Goal: Task Accomplishment & Management: Manage account settings

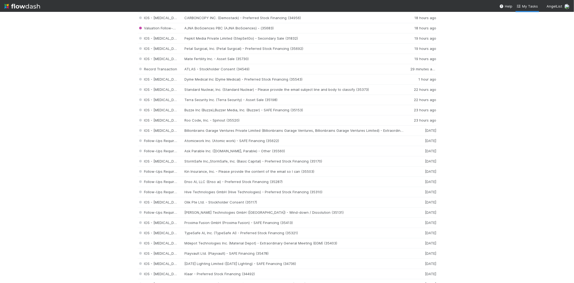
scroll to position [187, 0]
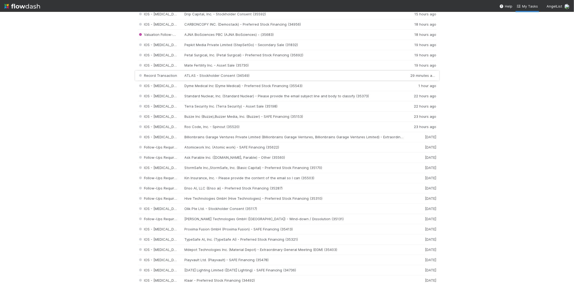
click at [208, 78] on div "Record Transaction ATLAS - Stockholder Consent (34549) 29 minutes ago" at bounding box center [287, 76] width 299 height 10
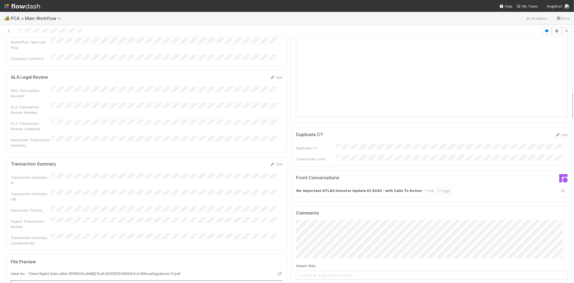
scroll to position [478, 0]
click at [561, 189] on icon at bounding box center [562, 191] width 3 height 5
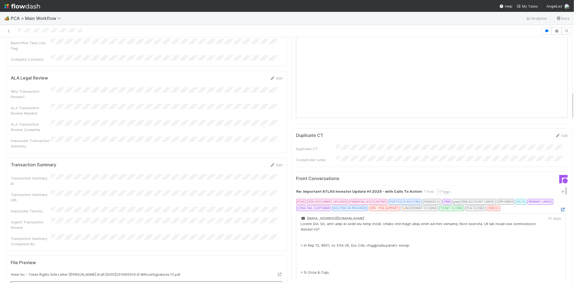
click at [560, 208] on icon at bounding box center [562, 209] width 5 height 3
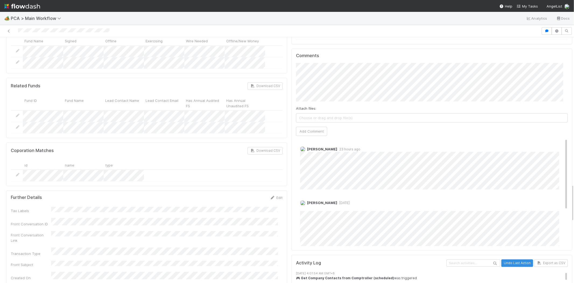
drag, startPoint x: 558, startPoint y: 152, endPoint x: 547, endPoint y: 104, distance: 48.9
click at [550, 138] on div "Marenz Trajano 23 hours ago Michael Capilitan 1 day ago Edit Delete Cierra Cata…" at bounding box center [434, 218] width 276 height 161
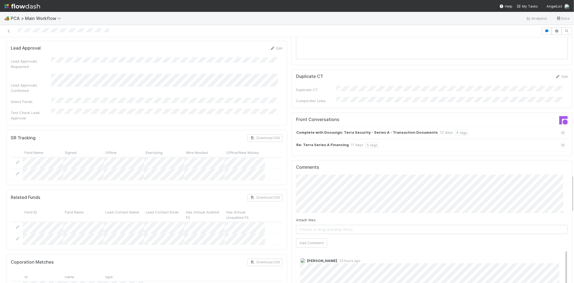
scroll to position [897, 0]
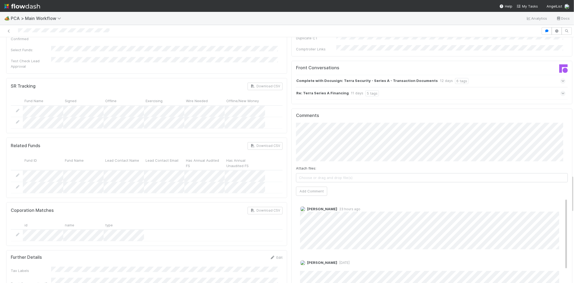
drag, startPoint x: 557, startPoint y: 200, endPoint x: 556, endPoint y: 182, distance: 18.1
click at [556, 202] on div "Marenz Trajano 23 hours ago" at bounding box center [434, 225] width 276 height 47
drag, startPoint x: 556, startPoint y: 181, endPoint x: 548, endPoint y: 170, distance: 13.8
click at [557, 202] on div "Marenz Trajano 23 hours ago" at bounding box center [434, 225] width 276 height 47
click at [479, 202] on div "Marenz Trajano 23 hours ago" at bounding box center [434, 225] width 276 height 47
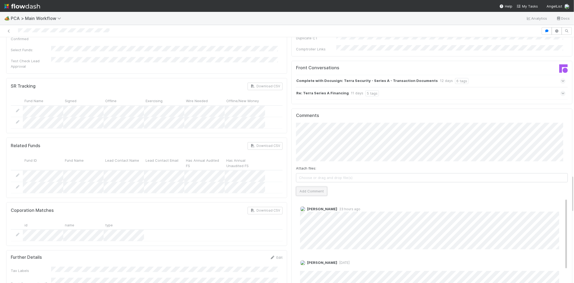
click at [313, 186] on button "Add Comment" at bounding box center [311, 190] width 31 height 9
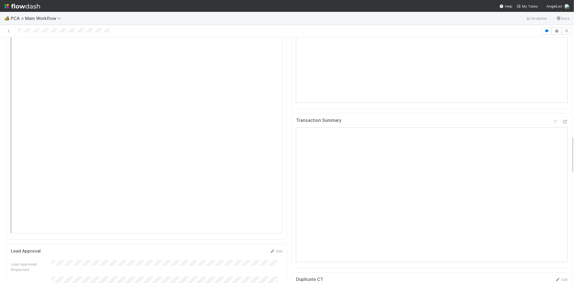
scroll to position [598, 0]
click at [49, 31] on div at bounding box center [270, 31] width 537 height 8
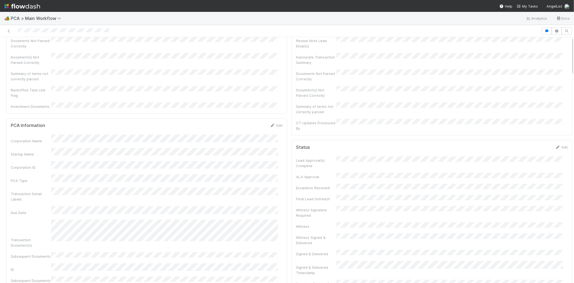
scroll to position [0, 0]
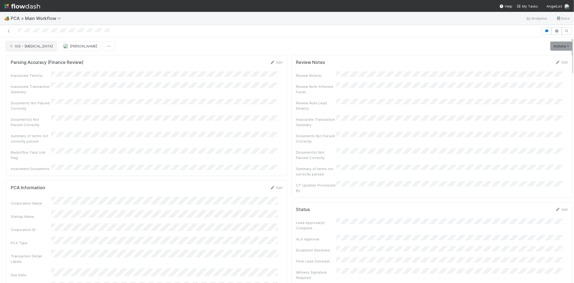
click at [26, 48] on button "IOS - [MEDICAL_DATA]" at bounding box center [31, 45] width 50 height 9
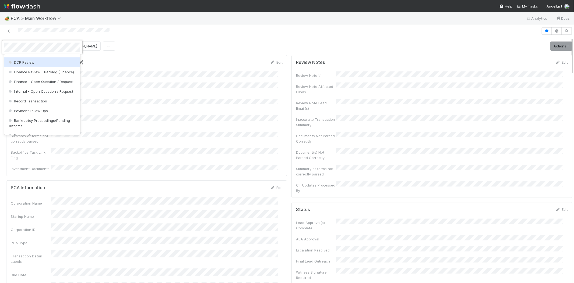
click at [32, 64] on span "DCR Review" at bounding box center [21, 62] width 27 height 4
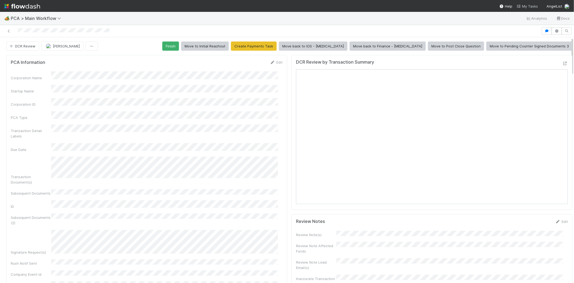
click at [531, 5] on span "My Tasks" at bounding box center [527, 6] width 21 height 4
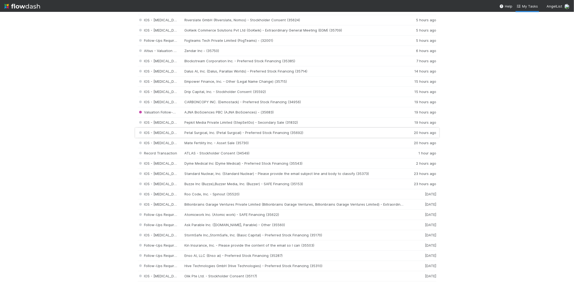
scroll to position [120, 0]
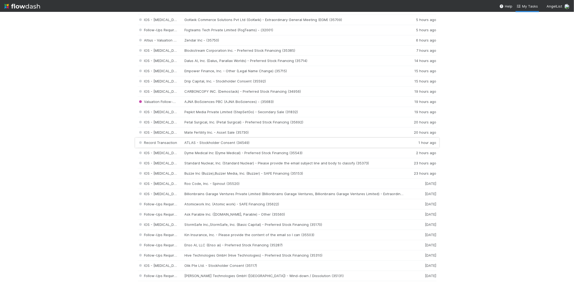
click at [216, 145] on div "Record Transaction ATLAS - Stockholder Consent (34549) 1 hour ago" at bounding box center [287, 143] width 299 height 10
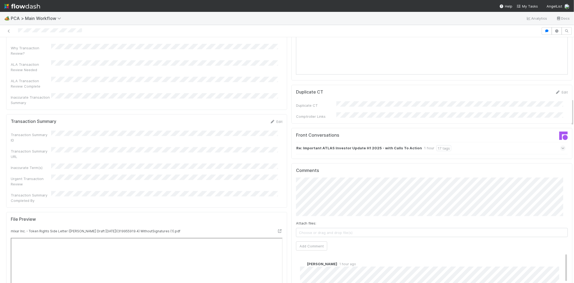
scroll to position [508, 0]
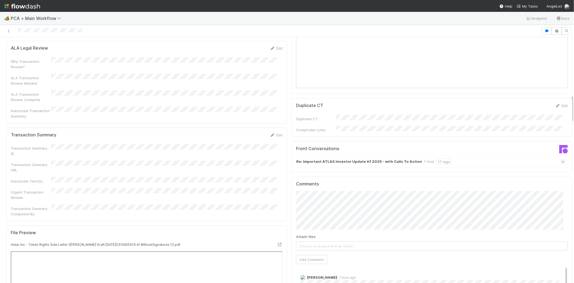
click at [550, 155] on div "Re: Important ATLAS Investor Update H1 2025 - with Calls To Action 1 hour 17 ta…" at bounding box center [431, 161] width 270 height 12
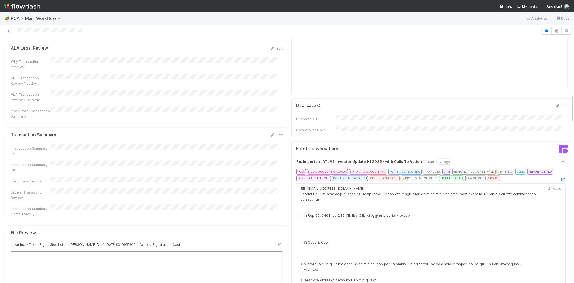
click at [560, 178] on icon at bounding box center [562, 179] width 5 height 3
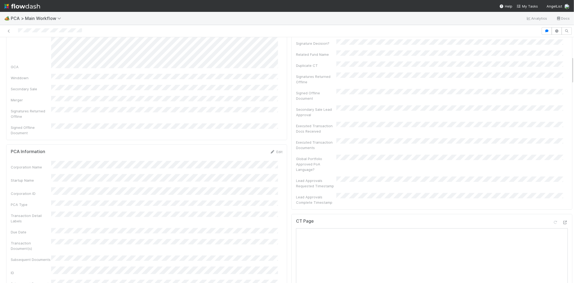
scroll to position [179, 0]
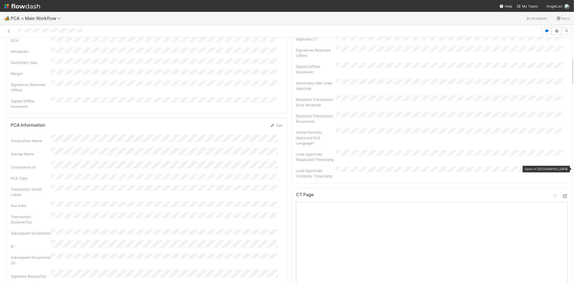
click at [563, 194] on icon at bounding box center [565, 195] width 5 height 3
click at [29, 31] on div at bounding box center [270, 31] width 537 height 8
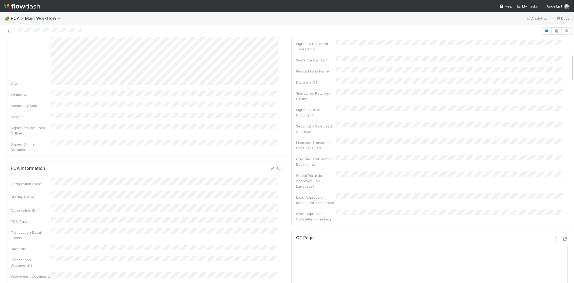
scroll to position [149, 0]
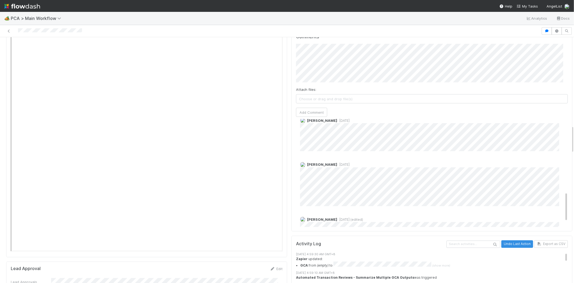
scroll to position [281, 0]
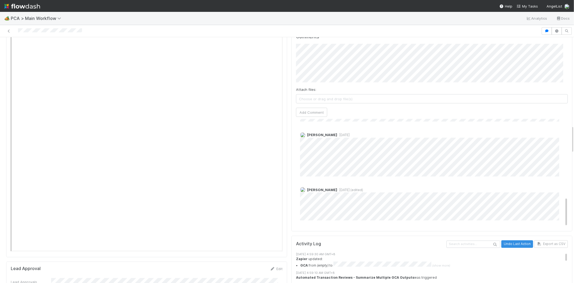
click at [574, 147] on div at bounding box center [574, 159] width 0 height 245
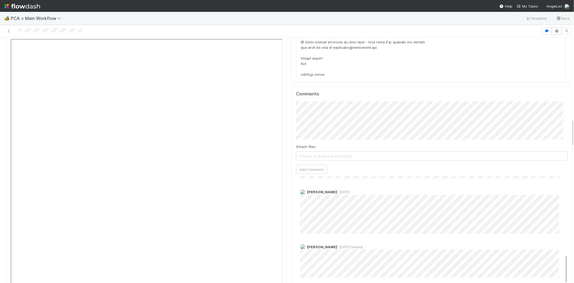
drag, startPoint x: 568, startPoint y: 146, endPoint x: 568, endPoint y: 139, distance: 6.5
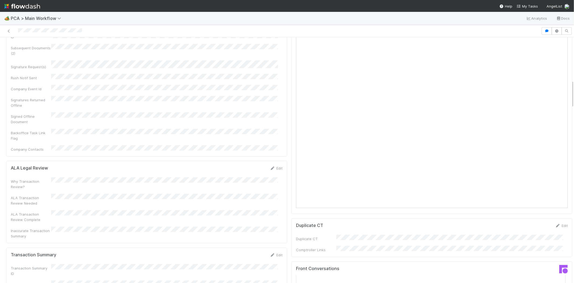
scroll to position [389, 0]
click at [275, 252] on link "Edit" at bounding box center [276, 254] width 13 height 4
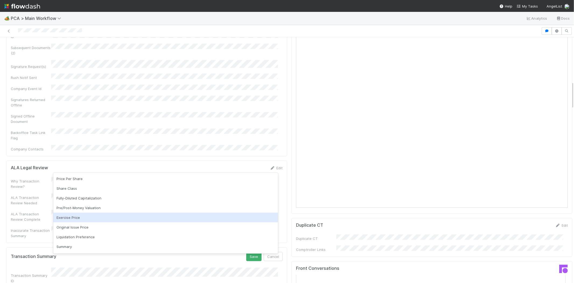
click at [30, 272] on div "Transaction Summary ID" at bounding box center [31, 277] width 40 height 11
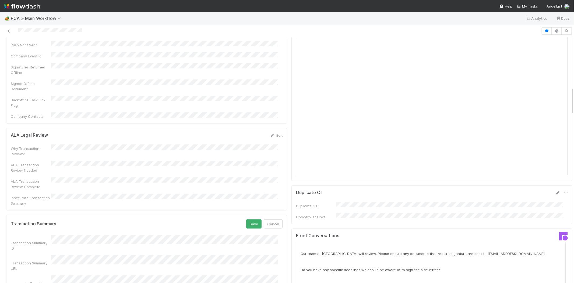
scroll to position [448, 0]
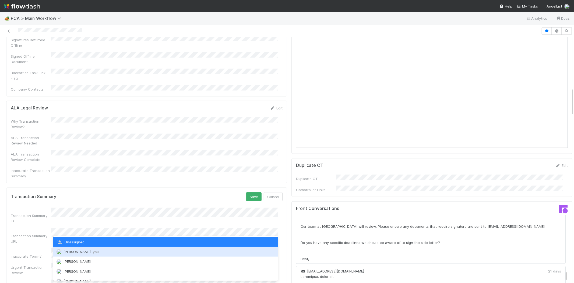
click at [85, 251] on span "Michael Capilitan you" at bounding box center [81, 251] width 35 height 4
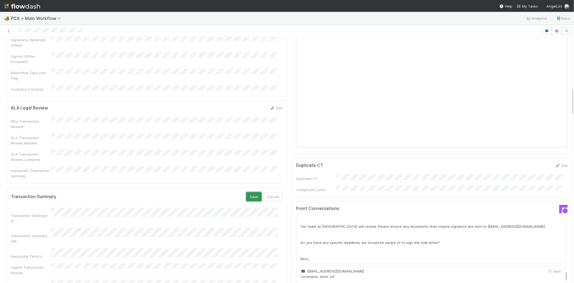
click at [246, 192] on button "Save" at bounding box center [253, 196] width 15 height 9
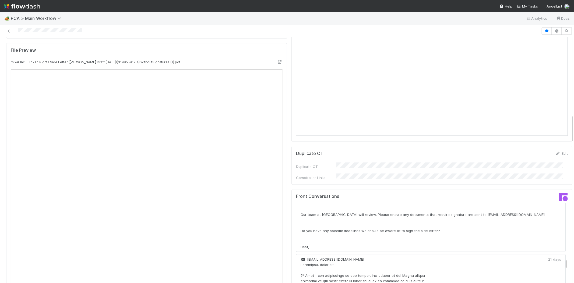
scroll to position [658, 0]
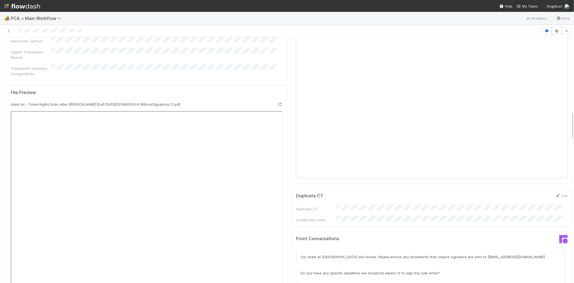
click at [29, 31] on div at bounding box center [270, 31] width 537 height 8
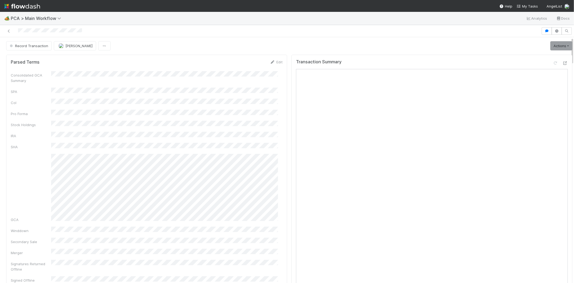
scroll to position [0, 0]
click at [24, 47] on span "Record Transaction" at bounding box center [29, 46] width 40 height 4
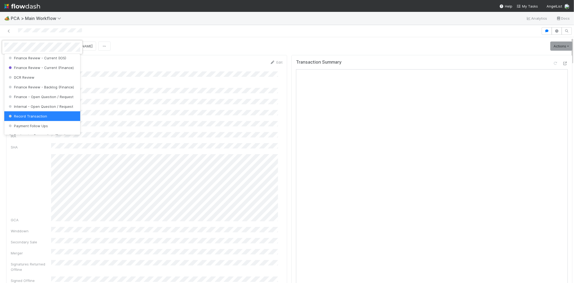
click at [190, 28] on div at bounding box center [287, 141] width 574 height 283
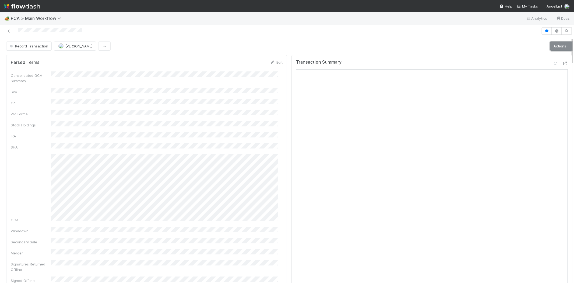
click at [555, 43] on link "Actions" at bounding box center [561, 45] width 22 height 9
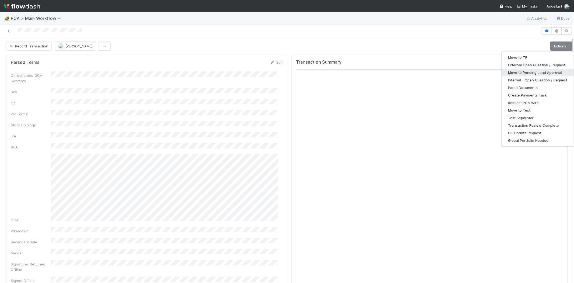
click at [537, 73] on button "Move to Pending Lead Approval" at bounding box center [538, 73] width 72 height 8
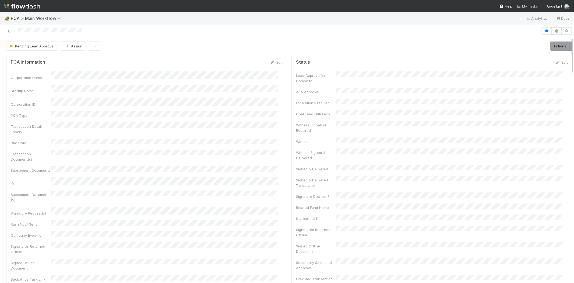
drag, startPoint x: 531, startPoint y: 7, endPoint x: 526, endPoint y: 6, distance: 5.4
click at [531, 7] on span "My Tasks" at bounding box center [527, 6] width 21 height 4
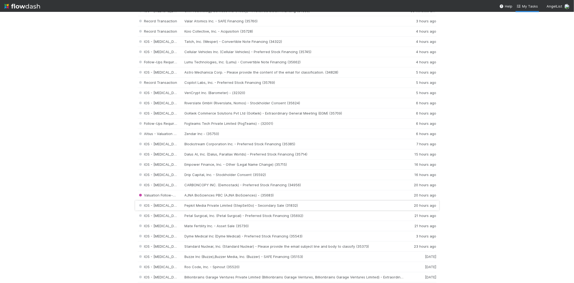
scroll to position [30, 0]
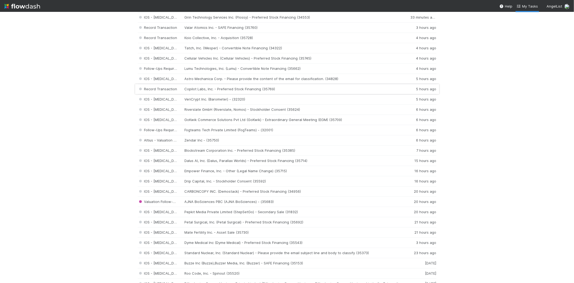
click at [217, 90] on div "Record Transaction Copilot Labs, Inc. - Preferred Stock Financing (35769) 5 hou…" at bounding box center [287, 89] width 299 height 10
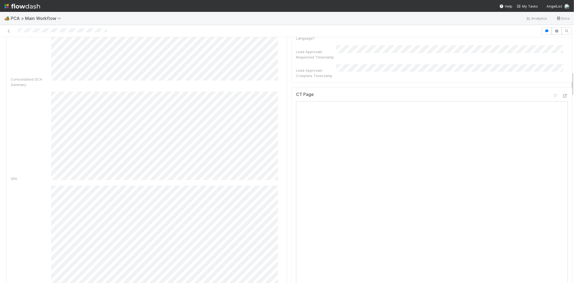
scroll to position [209, 0]
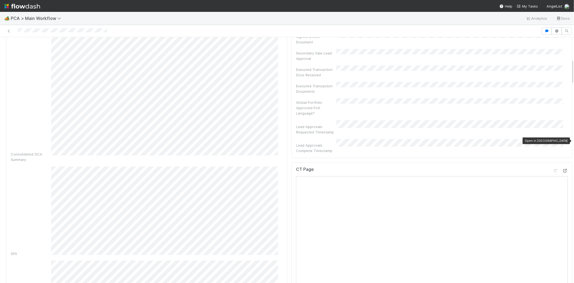
click at [563, 169] on icon at bounding box center [565, 170] width 5 height 3
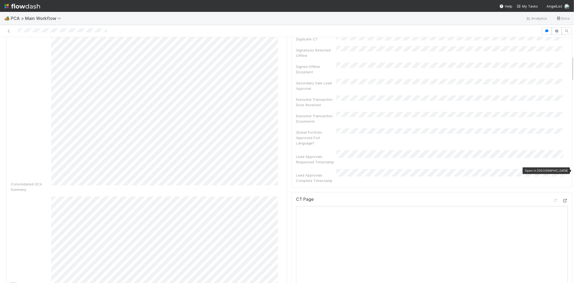
click at [563, 198] on div at bounding box center [565, 200] width 5 height 5
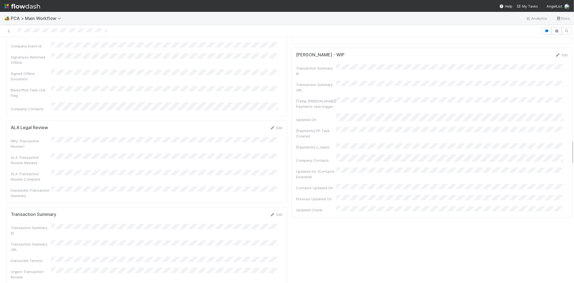
scroll to position [987, 0]
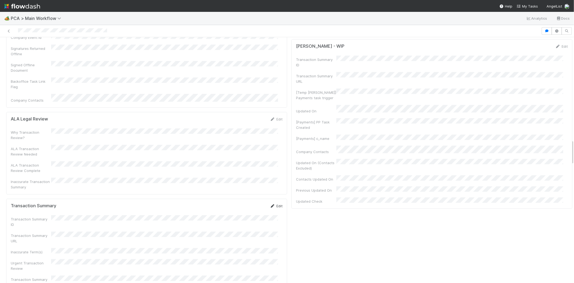
click at [276, 203] on link "Edit" at bounding box center [276, 205] width 13 height 4
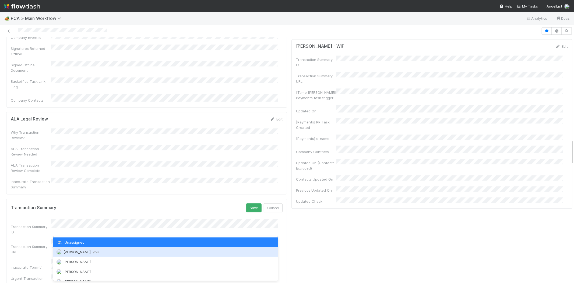
click at [104, 250] on div "Michael Capilitan you" at bounding box center [165, 252] width 225 height 10
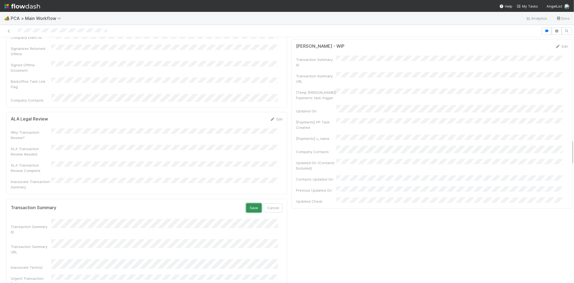
click at [246, 203] on button "Save" at bounding box center [253, 207] width 15 height 9
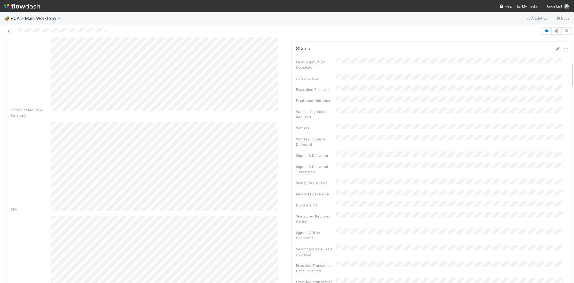
scroll to position [239, 0]
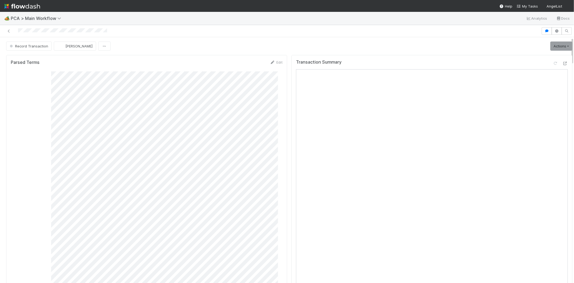
click at [49, 32] on div at bounding box center [270, 31] width 537 height 8
click at [553, 47] on link "Actions" at bounding box center [561, 45] width 22 height 9
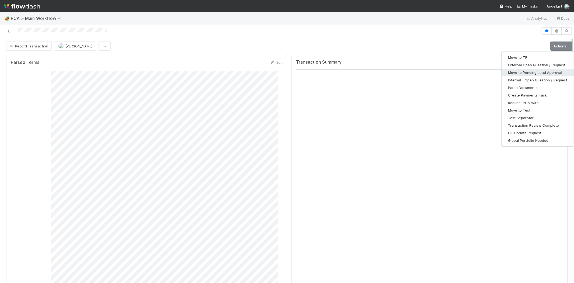
click at [526, 71] on button "Move to Pending Lead Approval" at bounding box center [538, 73] width 72 height 8
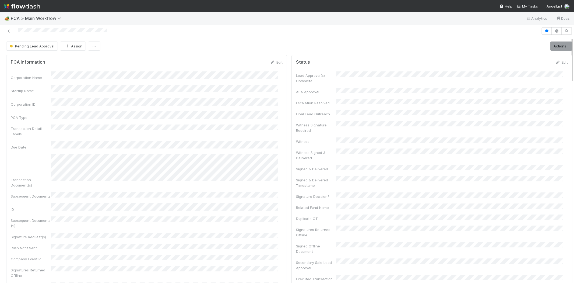
click at [527, 2] on nav "Help My Tasks AngelList" at bounding box center [287, 6] width 574 height 12
click at [528, 5] on span "My Tasks" at bounding box center [527, 6] width 21 height 4
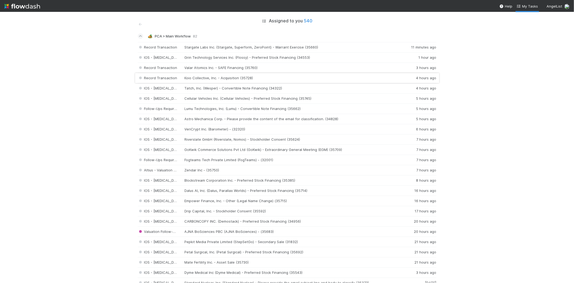
click at [228, 77] on div "Record Transaction Koio Collective, Inc. - Acquisition (35728) 4 hours ago" at bounding box center [287, 78] width 299 height 10
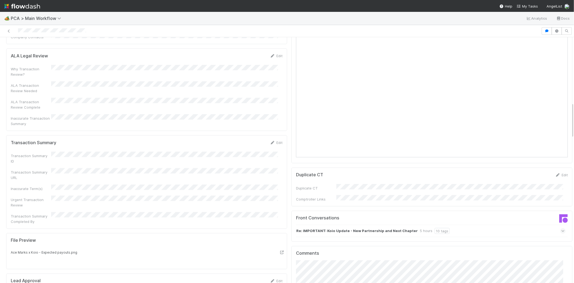
scroll to position [448, 0]
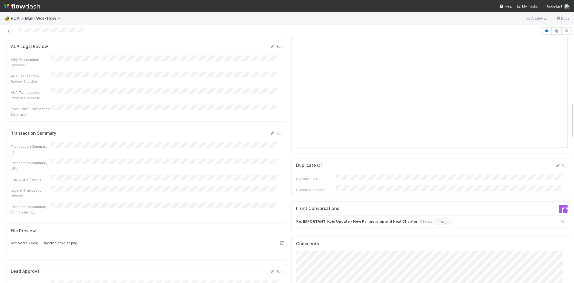
click at [561, 219] on icon at bounding box center [562, 221] width 3 height 5
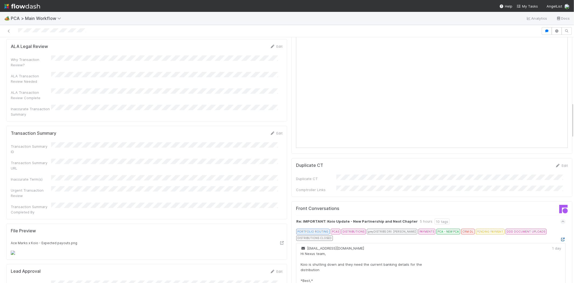
click at [560, 237] on icon at bounding box center [562, 238] width 5 height 3
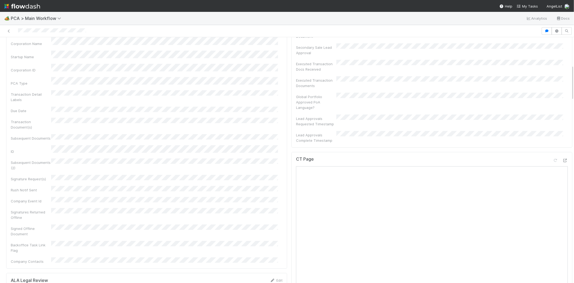
scroll to position [239, 0]
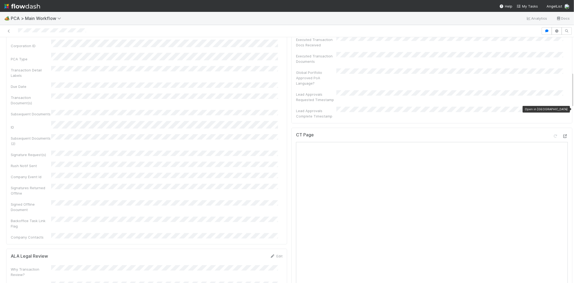
click at [563, 134] on icon at bounding box center [565, 135] width 5 height 3
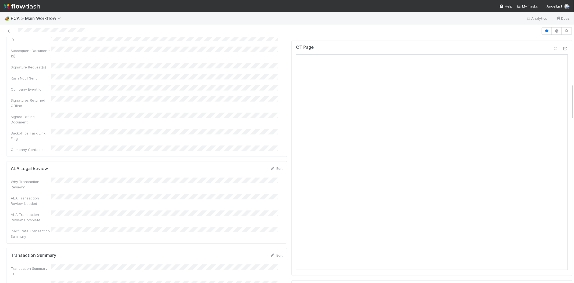
scroll to position [329, 0]
click at [271, 250] on link "Edit" at bounding box center [276, 252] width 13 height 4
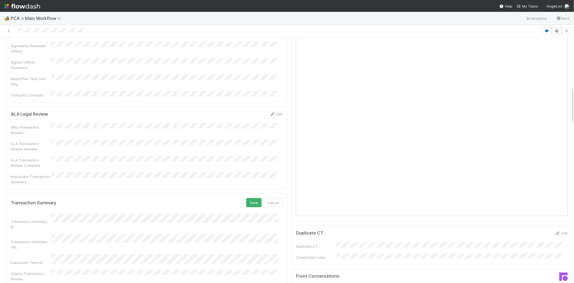
scroll to position [389, 0]
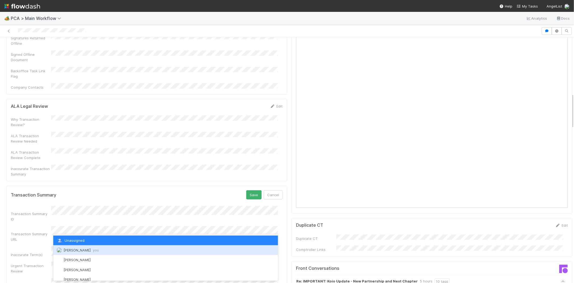
click at [101, 249] on div "Michael Capilitan you" at bounding box center [165, 250] width 225 height 10
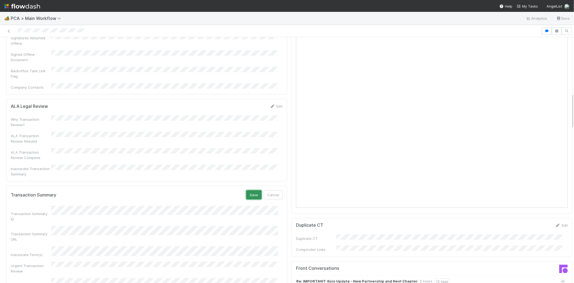
click at [248, 190] on button "Save" at bounding box center [253, 194] width 15 height 9
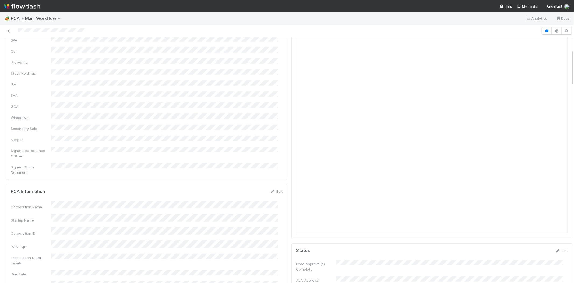
scroll to position [0, 0]
click at [50, 30] on div at bounding box center [270, 31] width 537 height 8
click at [191, 104] on div "Consolidated GCA Summary SPA CoI Pro Forma Stock Holdings IRA SHA GCA Winddown …" at bounding box center [147, 148] width 272 height 155
click at [553, 47] on link "Actions" at bounding box center [561, 45] width 22 height 9
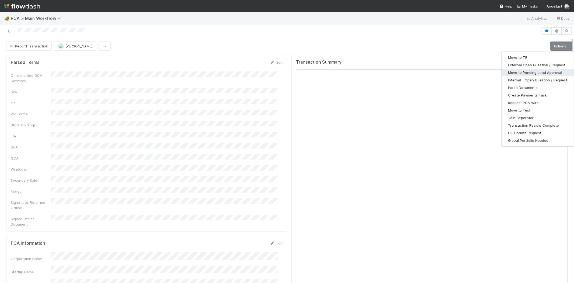
click at [515, 69] on button "Move to Pending Lead Approval" at bounding box center [538, 73] width 72 height 8
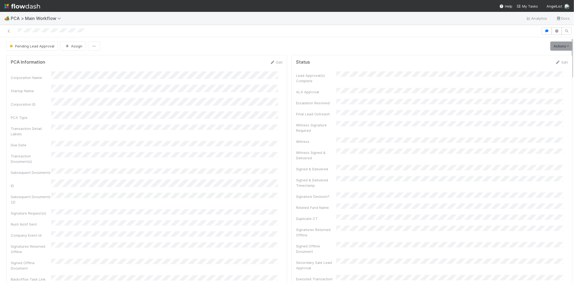
drag, startPoint x: 528, startPoint y: 5, endPoint x: 551, endPoint y: 18, distance: 26.5
click at [528, 5] on span "My Tasks" at bounding box center [527, 6] width 21 height 4
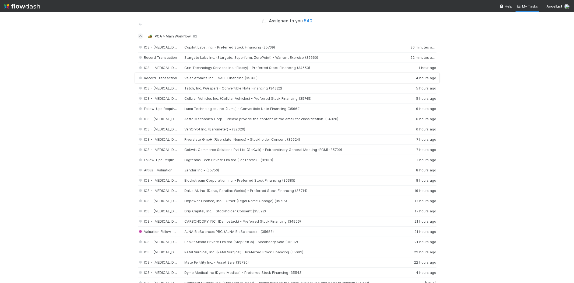
click at [216, 76] on div "Record Transaction Valar Atomics Inc. - SAFE Financing (35760) 4 hours ago" at bounding box center [287, 78] width 299 height 10
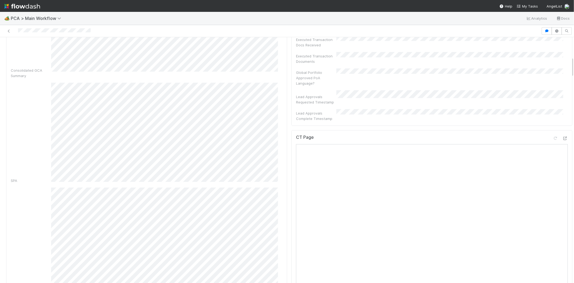
scroll to position [209, 0]
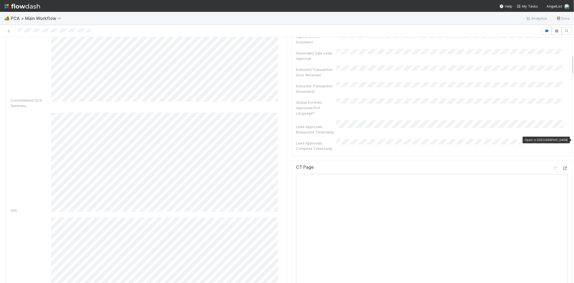
click at [563, 166] on icon at bounding box center [565, 167] width 5 height 3
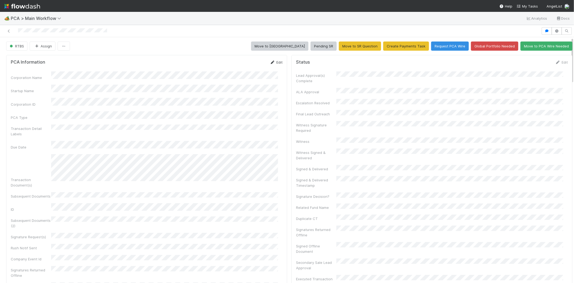
click at [276, 61] on link "Edit" at bounding box center [276, 62] width 13 height 4
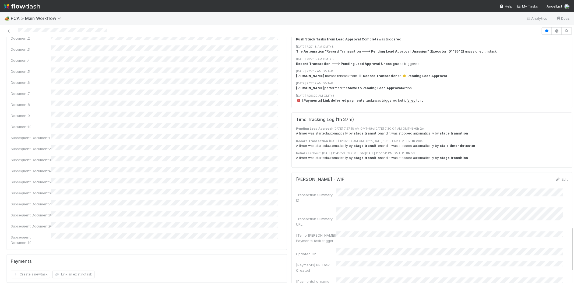
scroll to position [1085, 0]
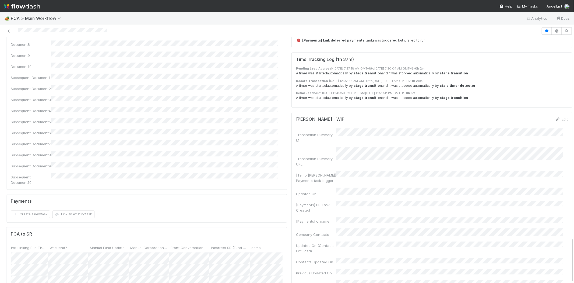
drag, startPoint x: 196, startPoint y: 186, endPoint x: 188, endPoint y: 212, distance: 27.3
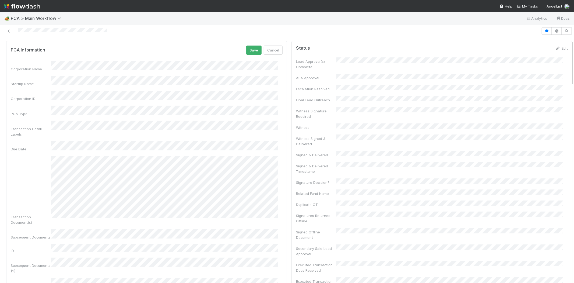
scroll to position [0, 0]
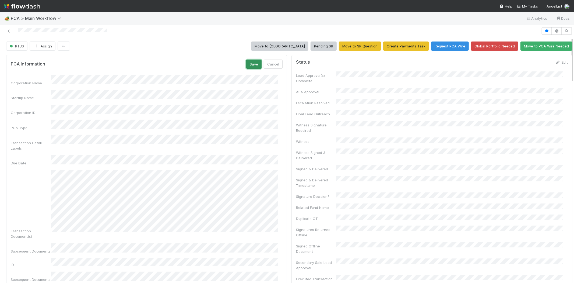
click at [251, 61] on button "Save" at bounding box center [253, 63] width 15 height 9
click at [555, 60] on link "Edit" at bounding box center [561, 62] width 13 height 4
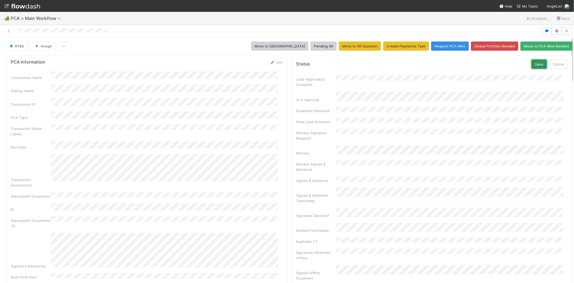
click at [532, 61] on button "Save" at bounding box center [539, 63] width 15 height 9
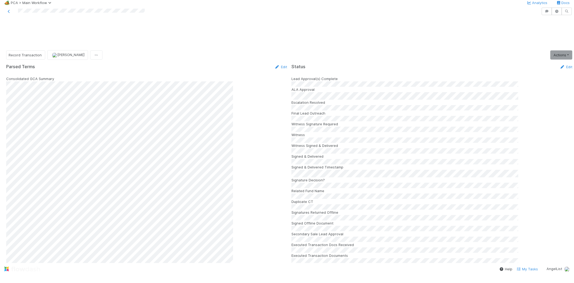
scroll to position [609, 0]
drag, startPoint x: 557, startPoint y: 151, endPoint x: 555, endPoint y: 132, distance: 18.7
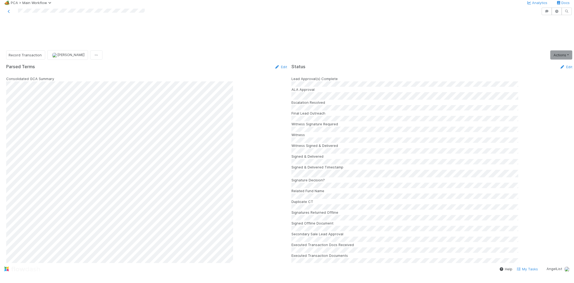
scroll to position [0, 0]
drag, startPoint x: 557, startPoint y: 150, endPoint x: 554, endPoint y: 138, distance: 12.0
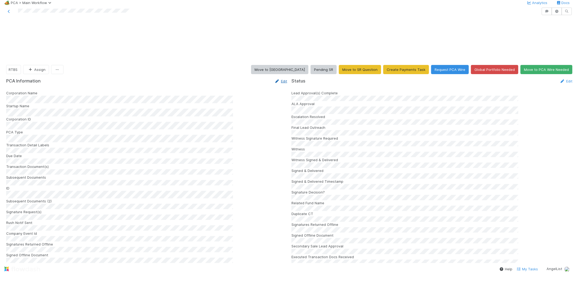
click at [275, 79] on link "Edit" at bounding box center [281, 81] width 13 height 4
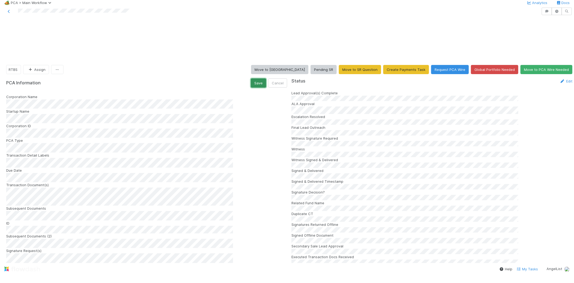
click at [251, 78] on button "Save" at bounding box center [258, 82] width 15 height 9
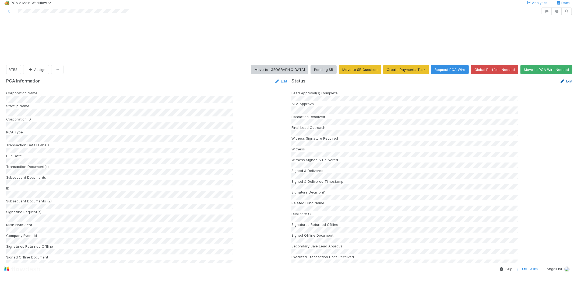
click at [560, 79] on link "Edit" at bounding box center [566, 81] width 13 height 4
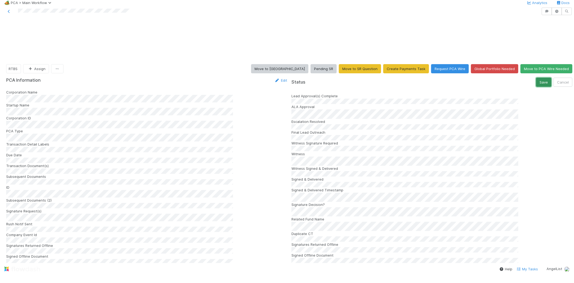
click at [536, 78] on button "Save" at bounding box center [543, 82] width 15 height 9
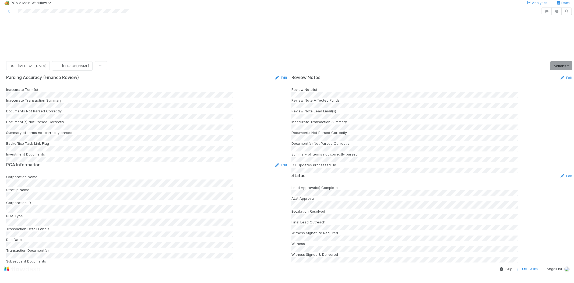
click at [54, 15] on div at bounding box center [270, 12] width 537 height 8
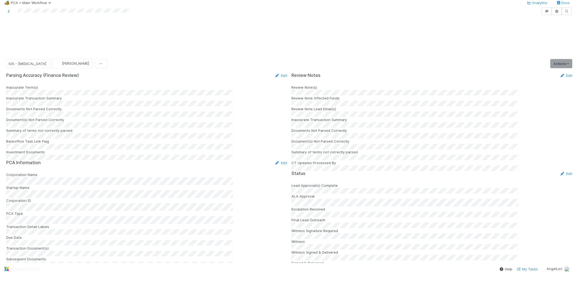
scroll to position [149, 0]
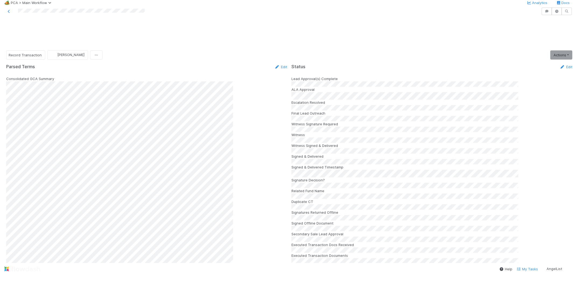
scroll to position [568, 0]
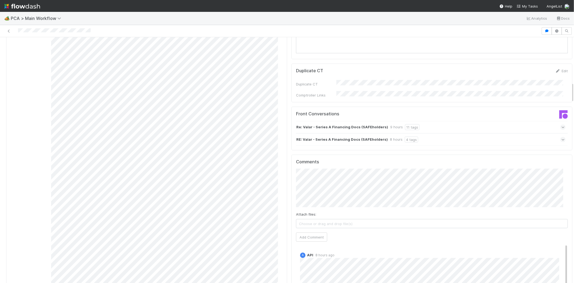
scroll to position [538, 0]
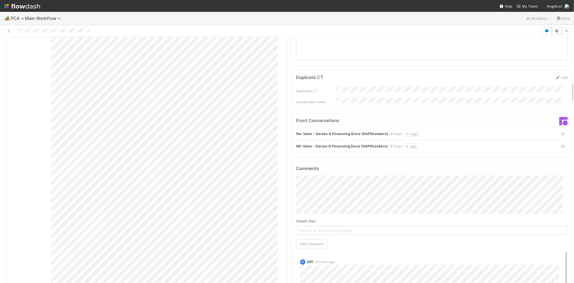
click at [47, 31] on div at bounding box center [270, 31] width 537 height 8
click at [561, 131] on icon at bounding box center [562, 133] width 3 height 5
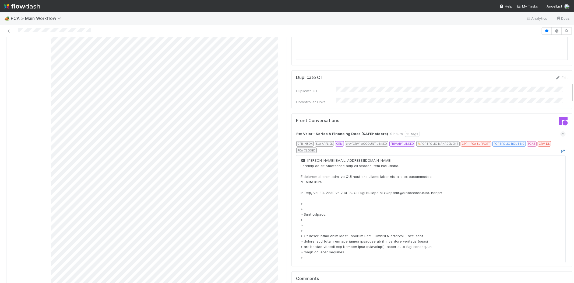
click at [560, 150] on icon at bounding box center [562, 151] width 5 height 3
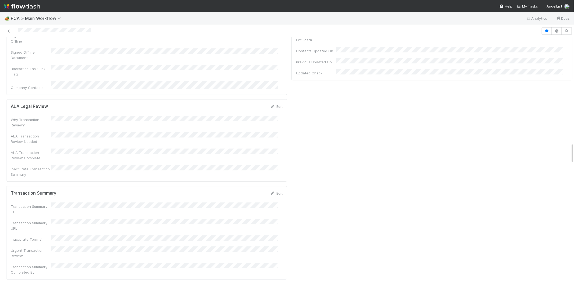
scroll to position [1286, 0]
click at [274, 190] on link "Edit" at bounding box center [276, 192] width 13 height 4
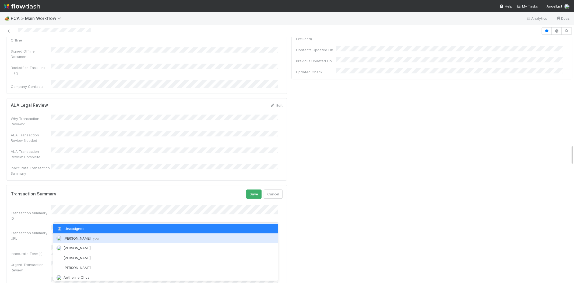
click at [119, 238] on div "[PERSON_NAME] you" at bounding box center [165, 238] width 225 height 10
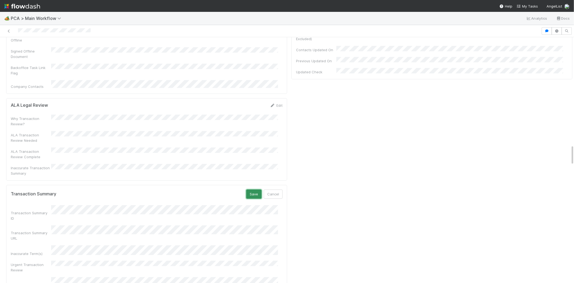
click at [254, 189] on button "Save" at bounding box center [253, 193] width 15 height 9
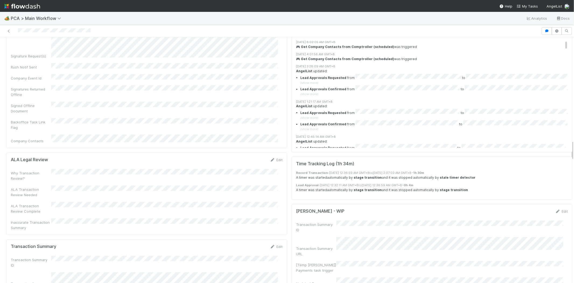
scroll to position [1226, 0]
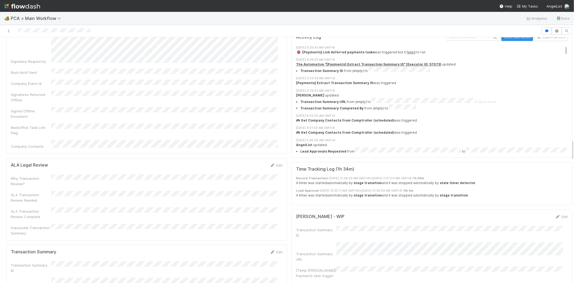
click at [48, 31] on div at bounding box center [270, 31] width 537 height 8
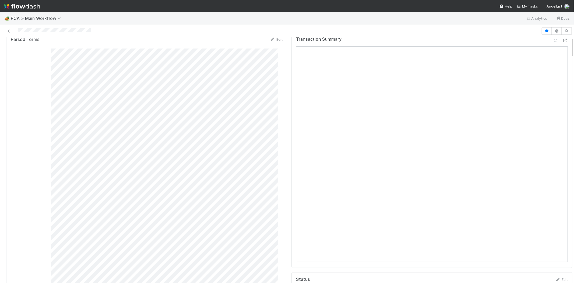
scroll to position [0, 0]
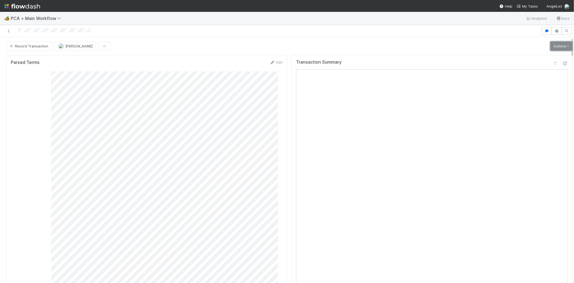
click at [551, 46] on link "Actions" at bounding box center [561, 45] width 22 height 9
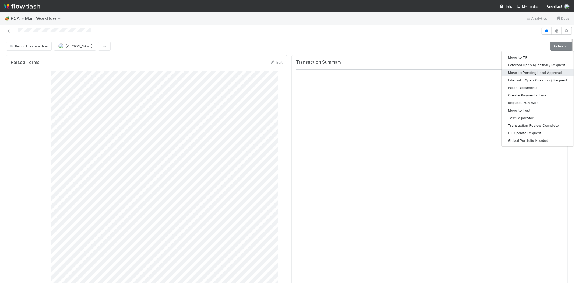
click at [532, 71] on button "Move to Pending Lead Approval" at bounding box center [538, 73] width 72 height 8
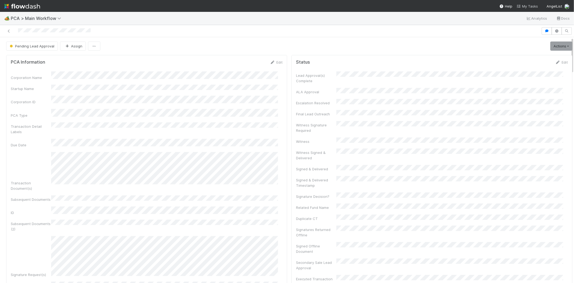
click at [530, 6] on span "My Tasks" at bounding box center [527, 6] width 21 height 4
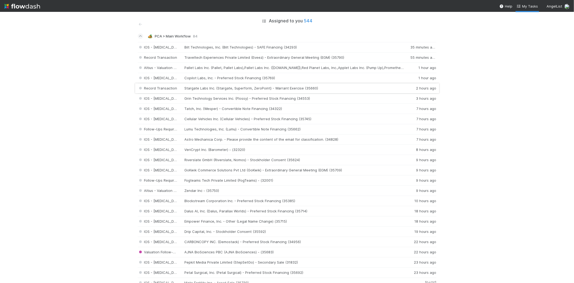
click at [261, 87] on div "Record Transaction Stargate Labs Inc. (Stargate, Superform, ZeroPoint) - Warran…" at bounding box center [287, 88] width 299 height 10
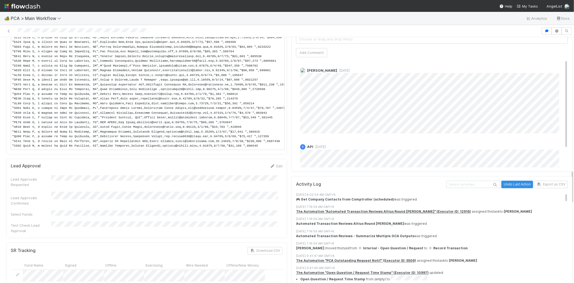
drag, startPoint x: 557, startPoint y: 90, endPoint x: 556, endPoint y: 73, distance: 16.8
click at [556, 73] on div "[PERSON_NAME] [DATE]" at bounding box center [434, 99] width 276 height 70
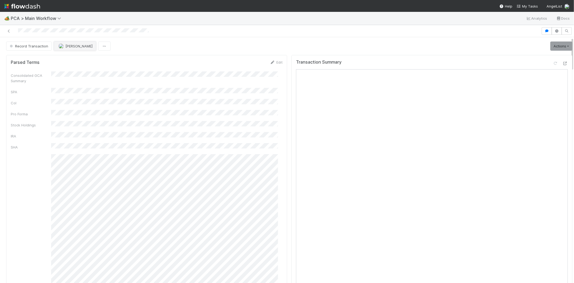
click at [67, 47] on span "[PERSON_NAME]" at bounding box center [78, 46] width 27 height 4
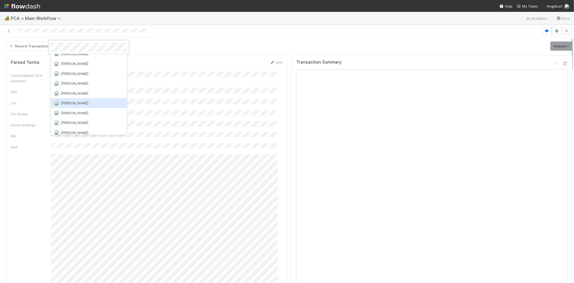
scroll to position [1448, 0]
click at [94, 137] on div "[PERSON_NAME]" at bounding box center [89, 142] width 76 height 10
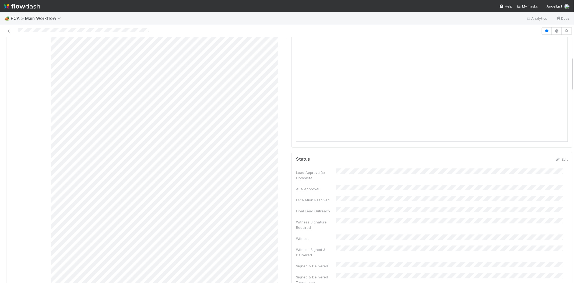
scroll to position [0, 0]
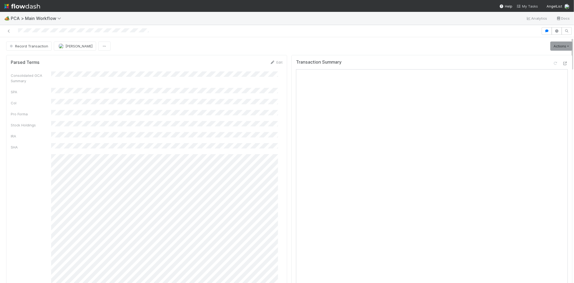
drag, startPoint x: 525, startPoint y: 6, endPoint x: 529, endPoint y: 6, distance: 3.2
click at [525, 6] on span "My Tasks" at bounding box center [527, 6] width 21 height 4
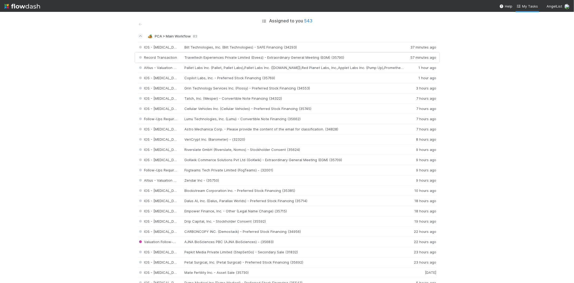
click at [250, 58] on div "Record Transaction Traveltech Experiences Private Limited (Eveez) - Extraordina…" at bounding box center [287, 57] width 299 height 10
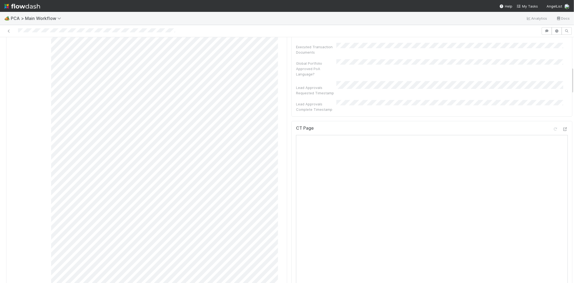
scroll to position [179, 0]
click at [563, 196] on icon at bounding box center [565, 197] width 5 height 3
click at [18, 33] on div at bounding box center [96, 31] width 157 height 6
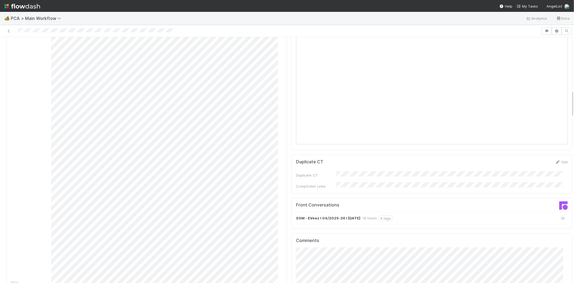
scroll to position [478, 0]
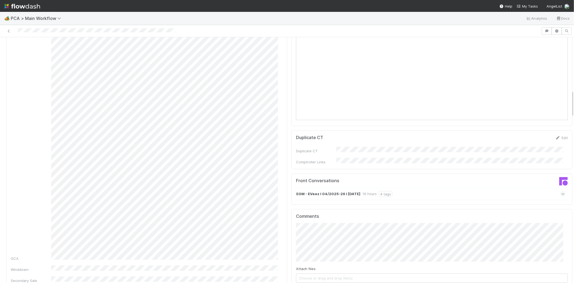
click at [560, 191] on span at bounding box center [562, 193] width 5 height 5
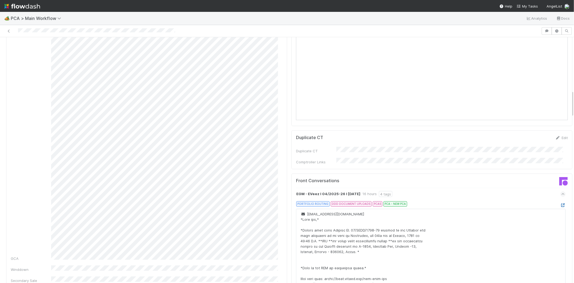
click at [560, 203] on icon at bounding box center [562, 204] width 5 height 3
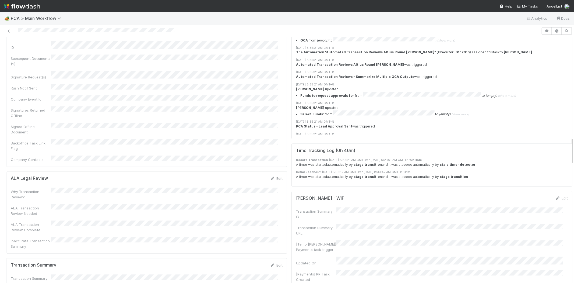
scroll to position [927, 0]
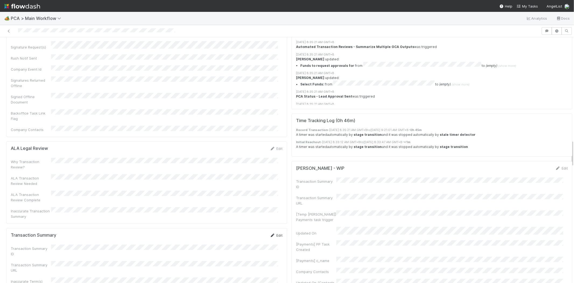
click at [277, 233] on link "Edit" at bounding box center [276, 235] width 13 height 4
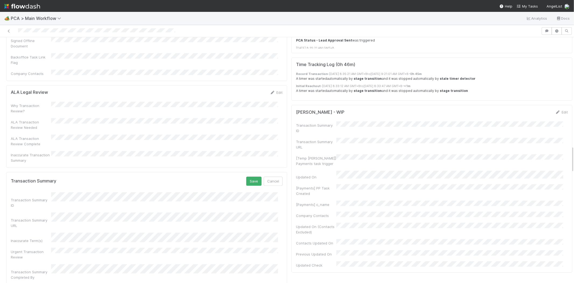
scroll to position [987, 0]
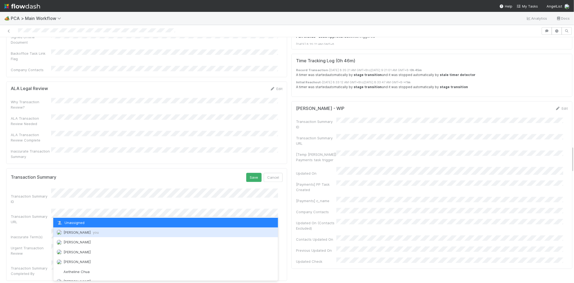
click at [139, 231] on div "Michael Capilitan you" at bounding box center [165, 232] width 225 height 10
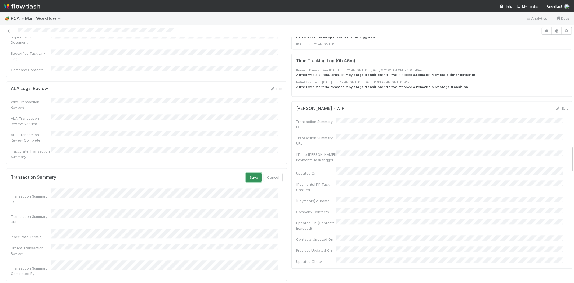
click at [246, 173] on button "Save" at bounding box center [253, 177] width 15 height 9
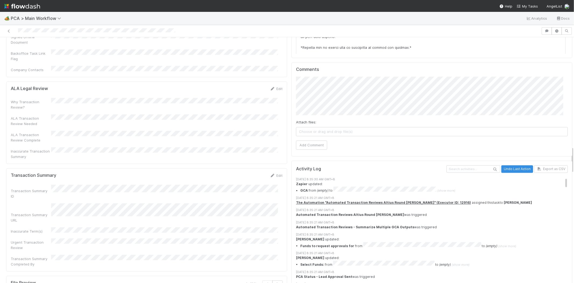
click at [252, 131] on div "ALA Transaction Review Complete" at bounding box center [147, 137] width 272 height 12
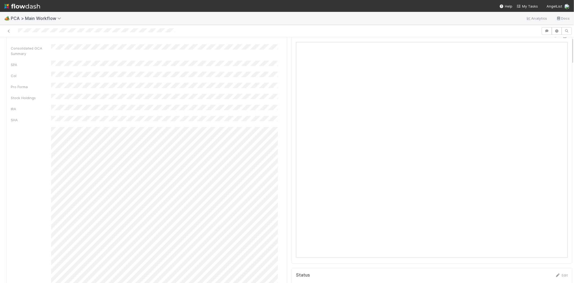
scroll to position [0, 0]
click at [82, 31] on div at bounding box center [270, 31] width 537 height 8
click at [556, 47] on link "Actions" at bounding box center [561, 45] width 22 height 9
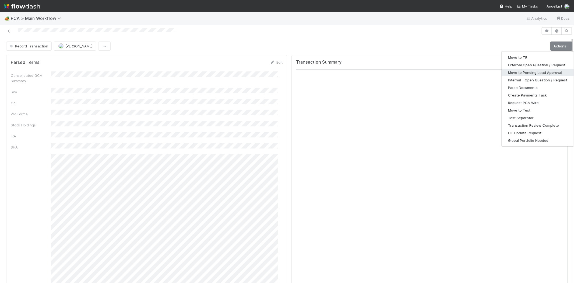
click at [515, 73] on button "Move to Pending Lead Approval" at bounding box center [538, 73] width 72 height 8
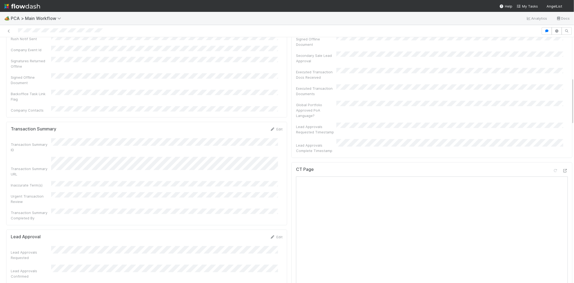
scroll to position [209, 0]
click at [529, 5] on span "My Tasks" at bounding box center [527, 6] width 21 height 4
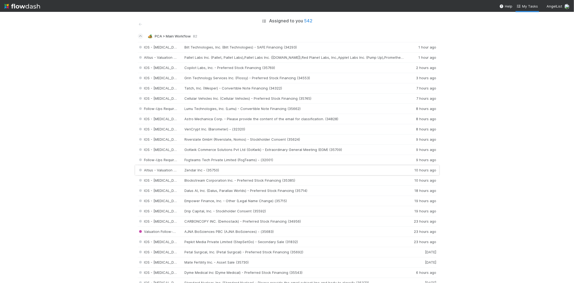
click at [270, 169] on div "Altius - Valuation Update Zendar Inc - (35750) 10 hours ago" at bounding box center [287, 170] width 299 height 10
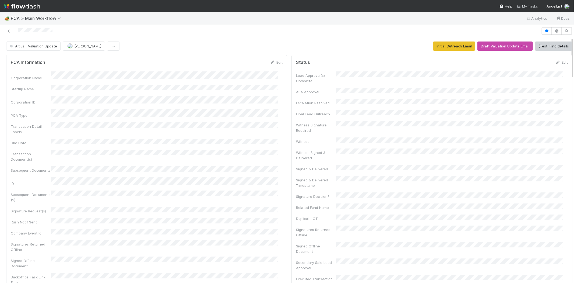
click at [535, 4] on span "My Tasks" at bounding box center [527, 6] width 21 height 4
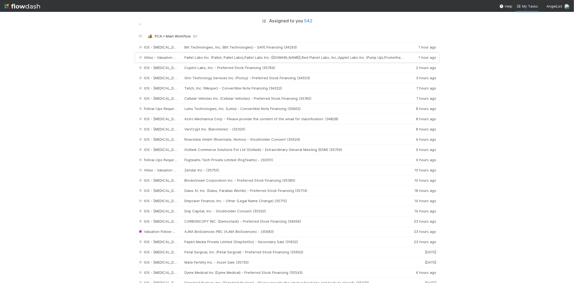
click at [237, 57] on div "Altius - Valuation Update Pallet Labs Inc. (Pallet, Pallet Labs),Pallet Labs In…" at bounding box center [287, 57] width 299 height 10
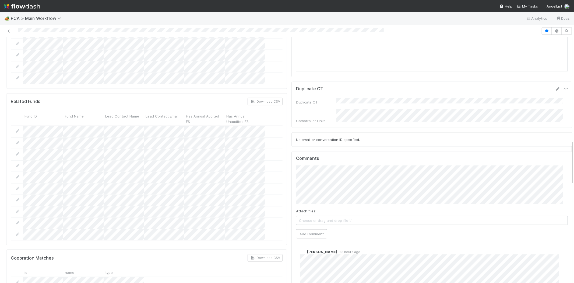
scroll to position [568, 0]
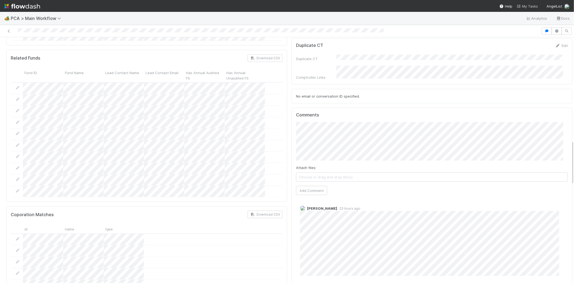
click at [529, 5] on span "My Tasks" at bounding box center [527, 6] width 21 height 4
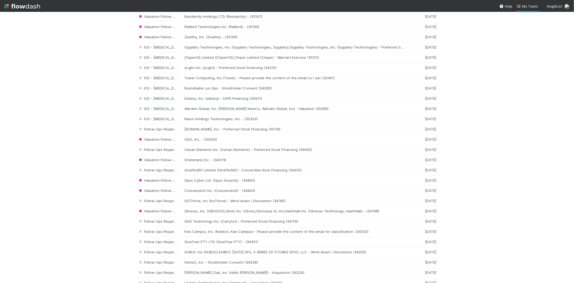
scroll to position [478, 0]
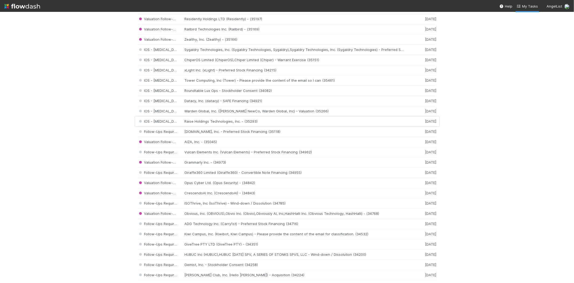
click at [206, 121] on div "IOS - ICU Raise Holdings Technologies, Inc. - (35293) 1 week ago" at bounding box center [287, 121] width 299 height 10
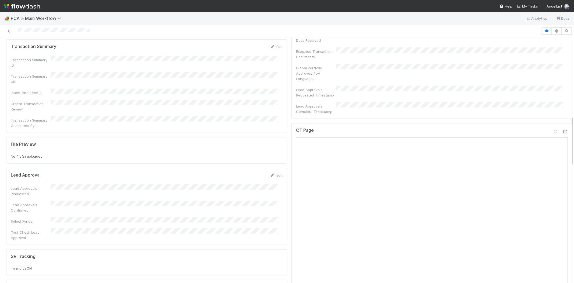
scroll to position [389, 0]
click at [528, 6] on span "My Tasks" at bounding box center [527, 6] width 21 height 4
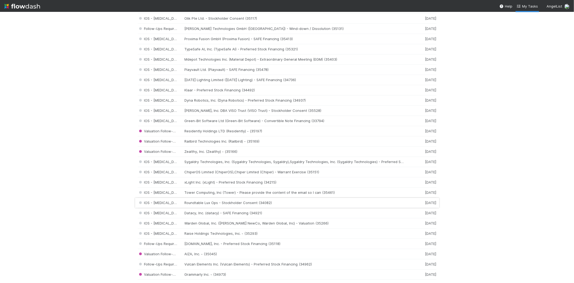
scroll to position [389, 0]
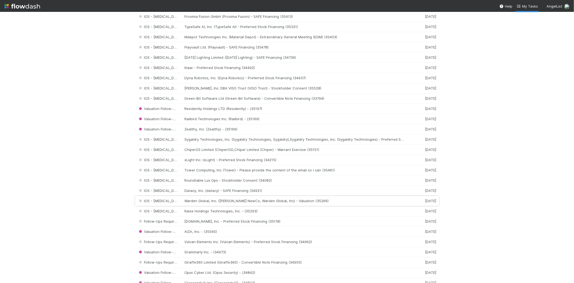
click at [240, 205] on div "IOS - ICU Warden Global, Inc. (Noah Pepper's NewCo, Warden Global, Inc) - Valua…" at bounding box center [287, 201] width 299 height 10
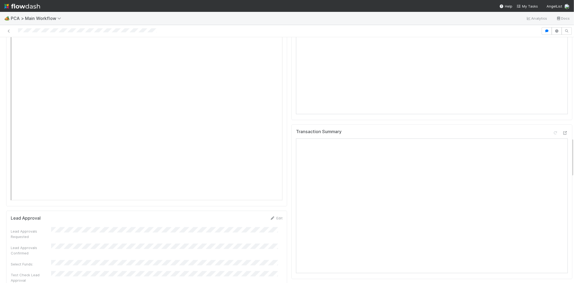
scroll to position [628, 0]
click at [563, 132] on icon at bounding box center [565, 133] width 5 height 3
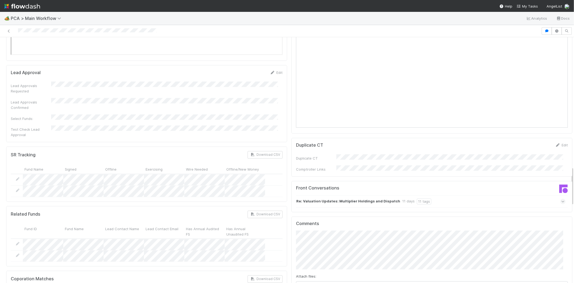
scroll to position [718, 0]
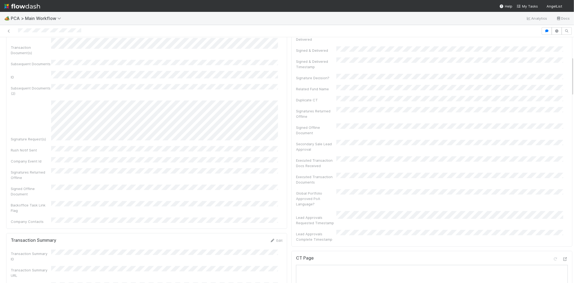
scroll to position [120, 0]
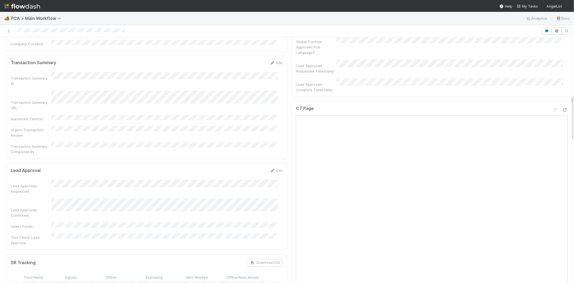
scroll to position [269, 0]
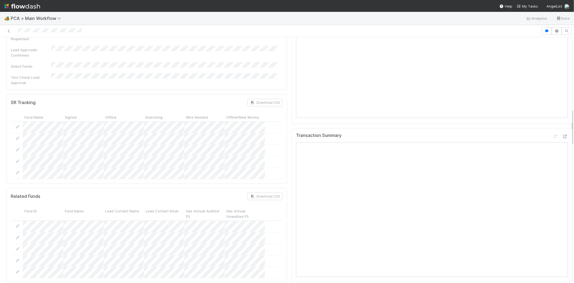
scroll to position [254, 0]
